Goal: Communication & Community: Answer question/provide support

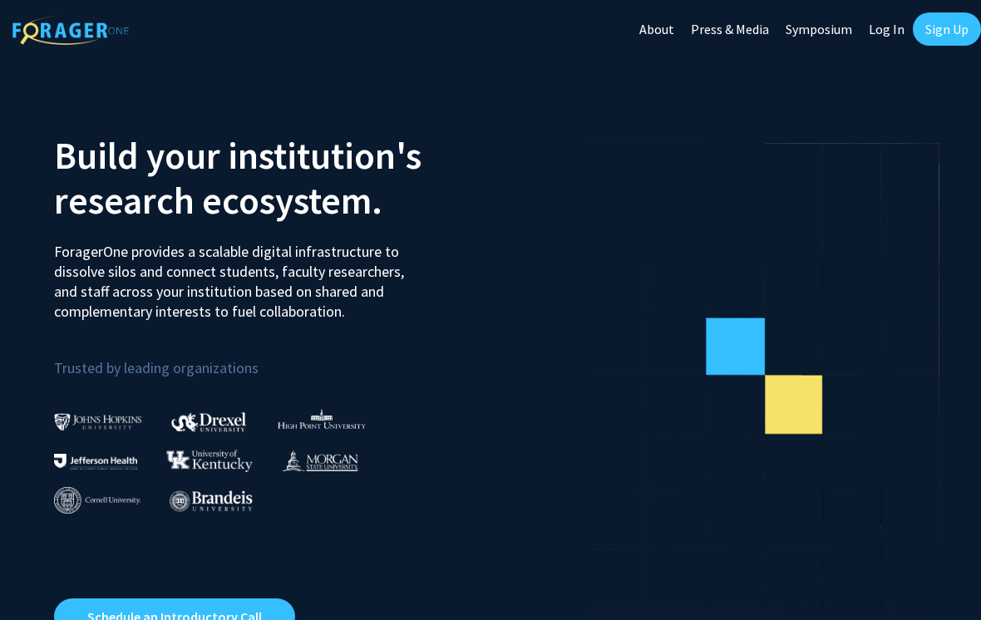
click at [881, 26] on link "Log In" at bounding box center [887, 29] width 52 height 58
select select
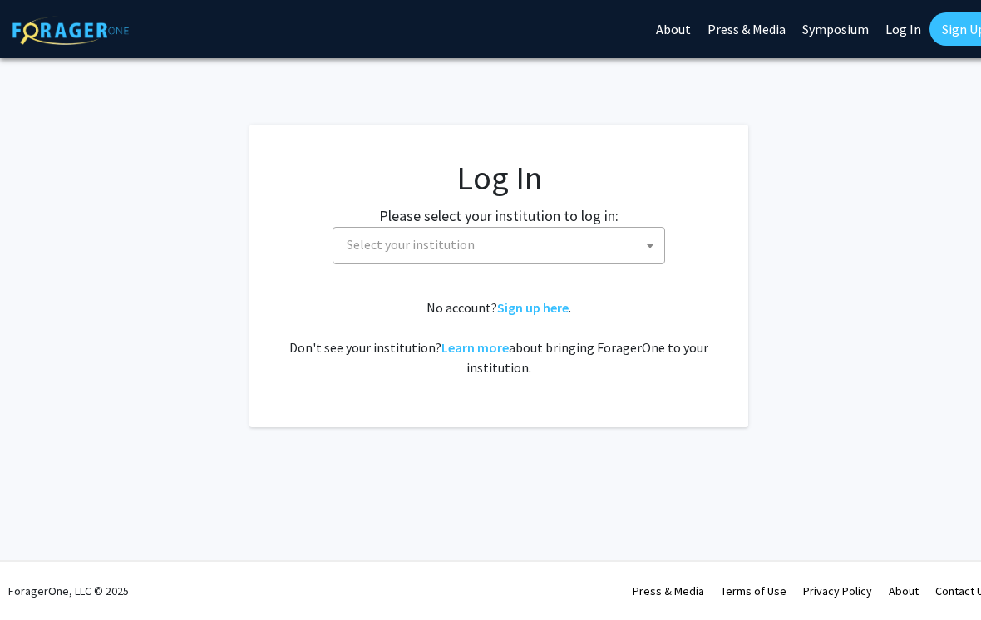
click at [559, 253] on span "Select your institution" at bounding box center [502, 245] width 324 height 34
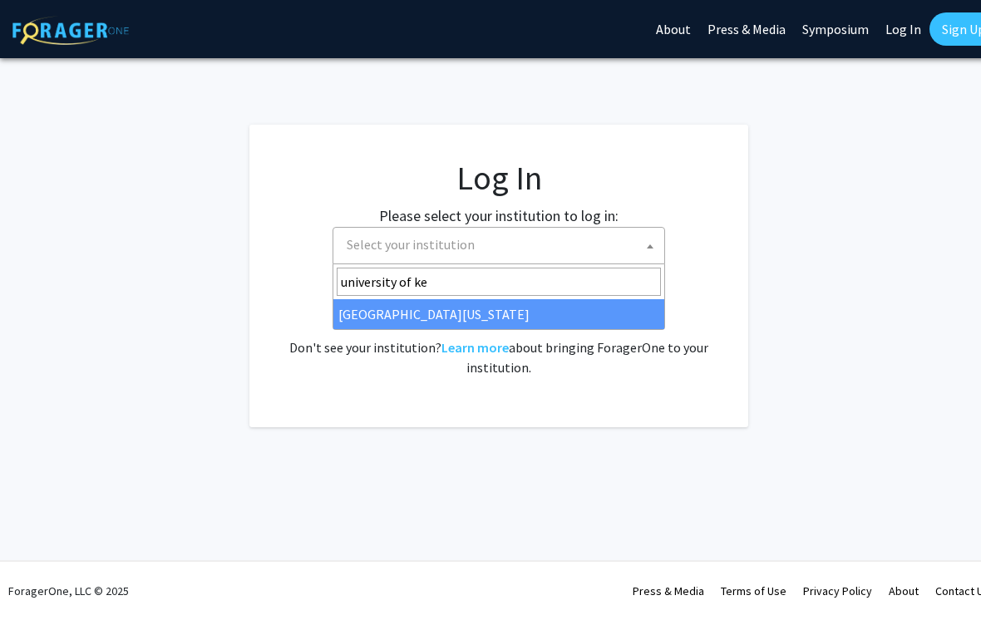
type input "university of [PERSON_NAME]"
select select "13"
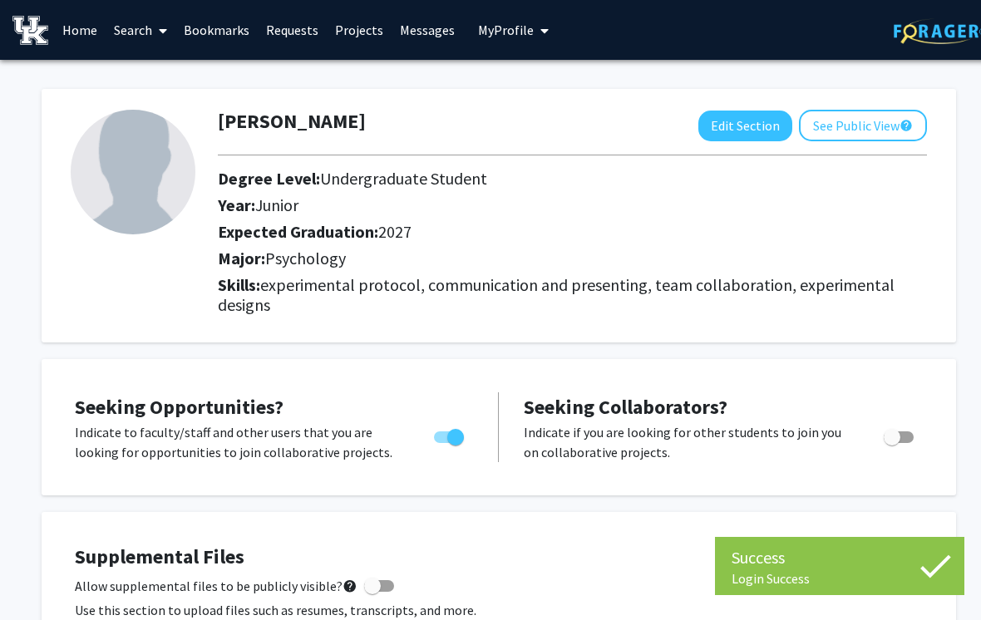
click at [437, 30] on link "Messages" at bounding box center [428, 30] width 72 height 58
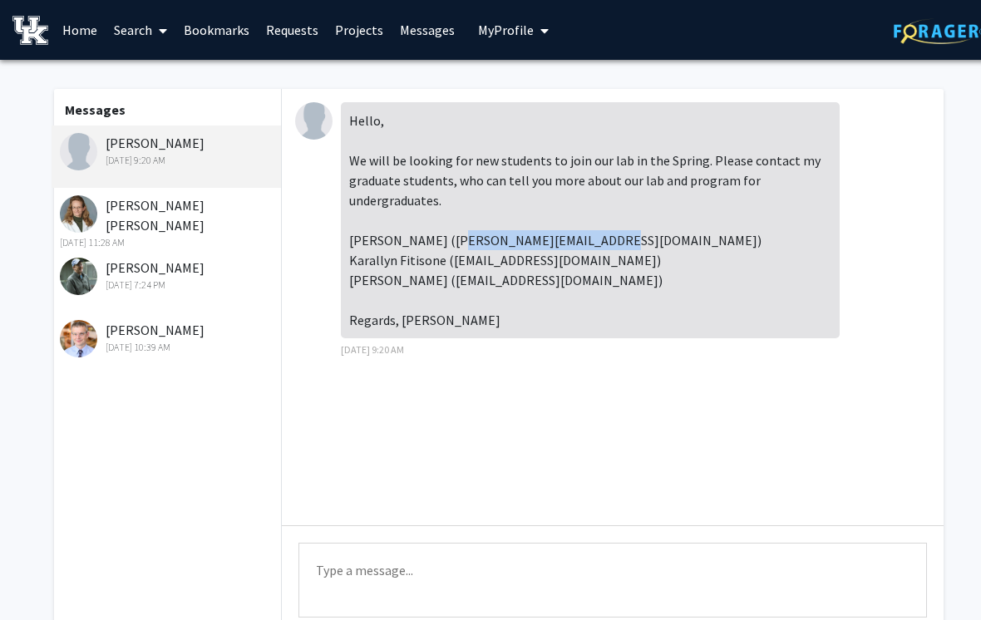
click at [812, 391] on div "Hello, We will be looking for new students to join our lab in the Spring. Pleas…" at bounding box center [613, 307] width 662 height 437
